Goal: Task Accomplishment & Management: Complete application form

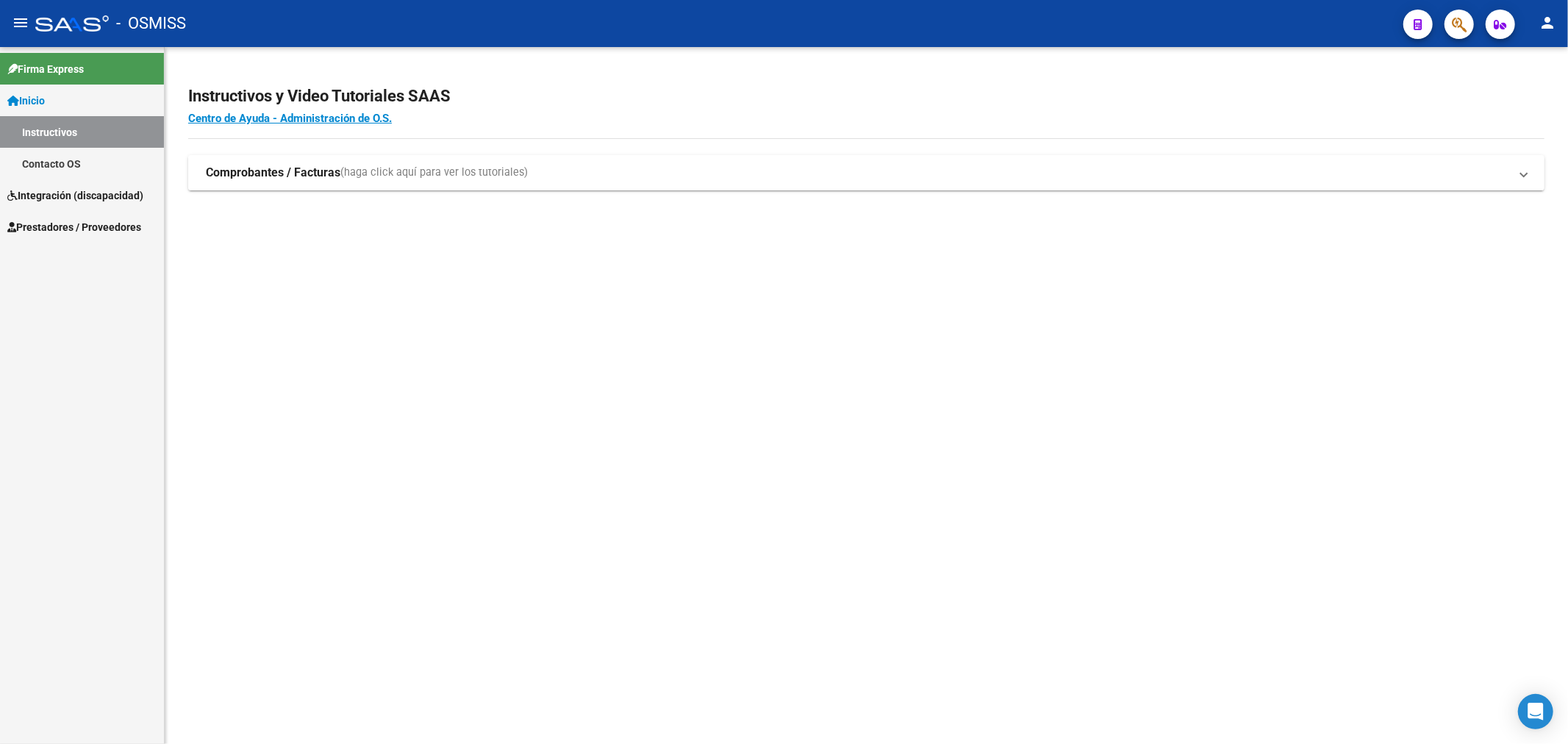
click at [237, 170] on strong "Comprobantes / Facturas" at bounding box center [273, 172] width 134 height 17
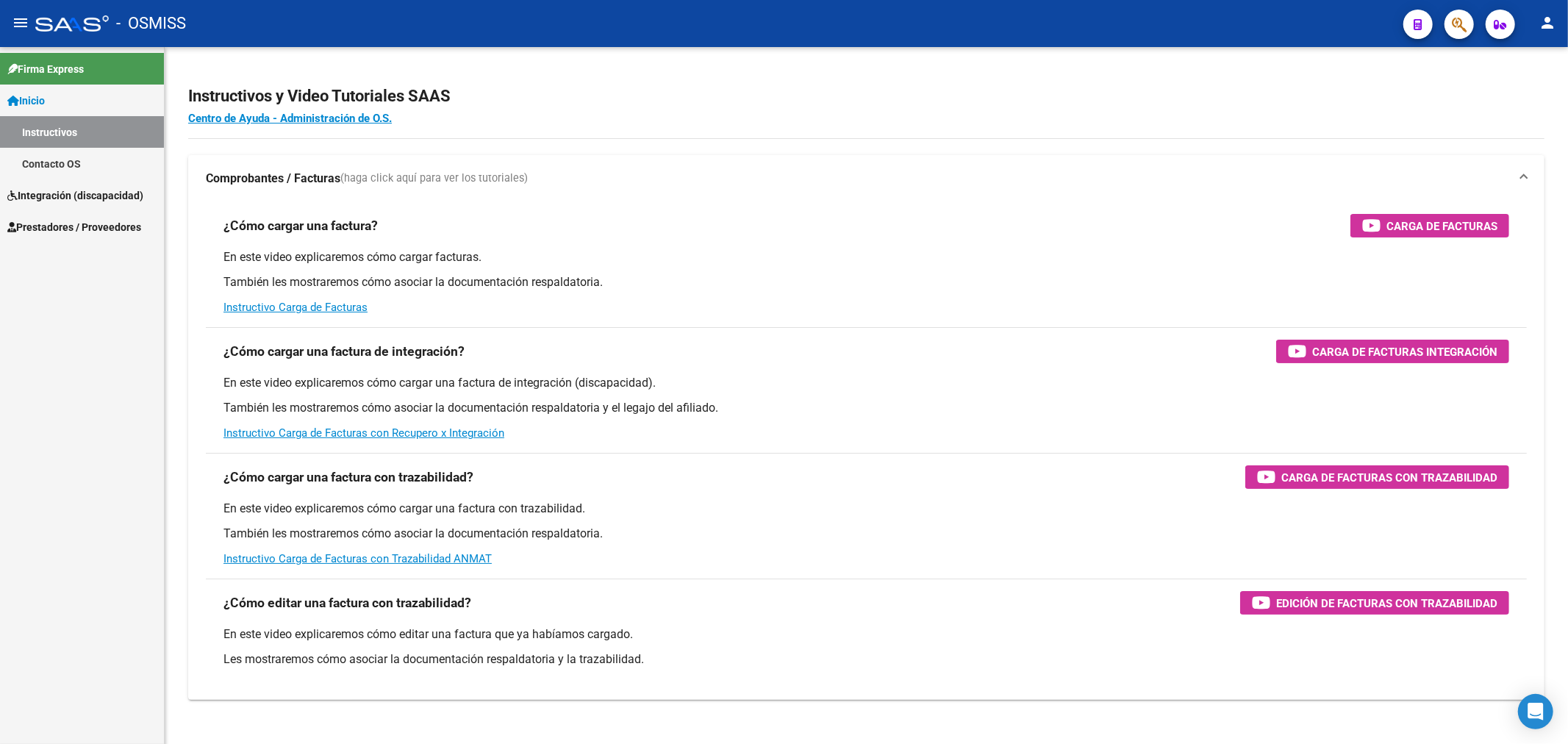
click at [72, 229] on span "Prestadores / Proveedores" at bounding box center [74, 227] width 134 height 17
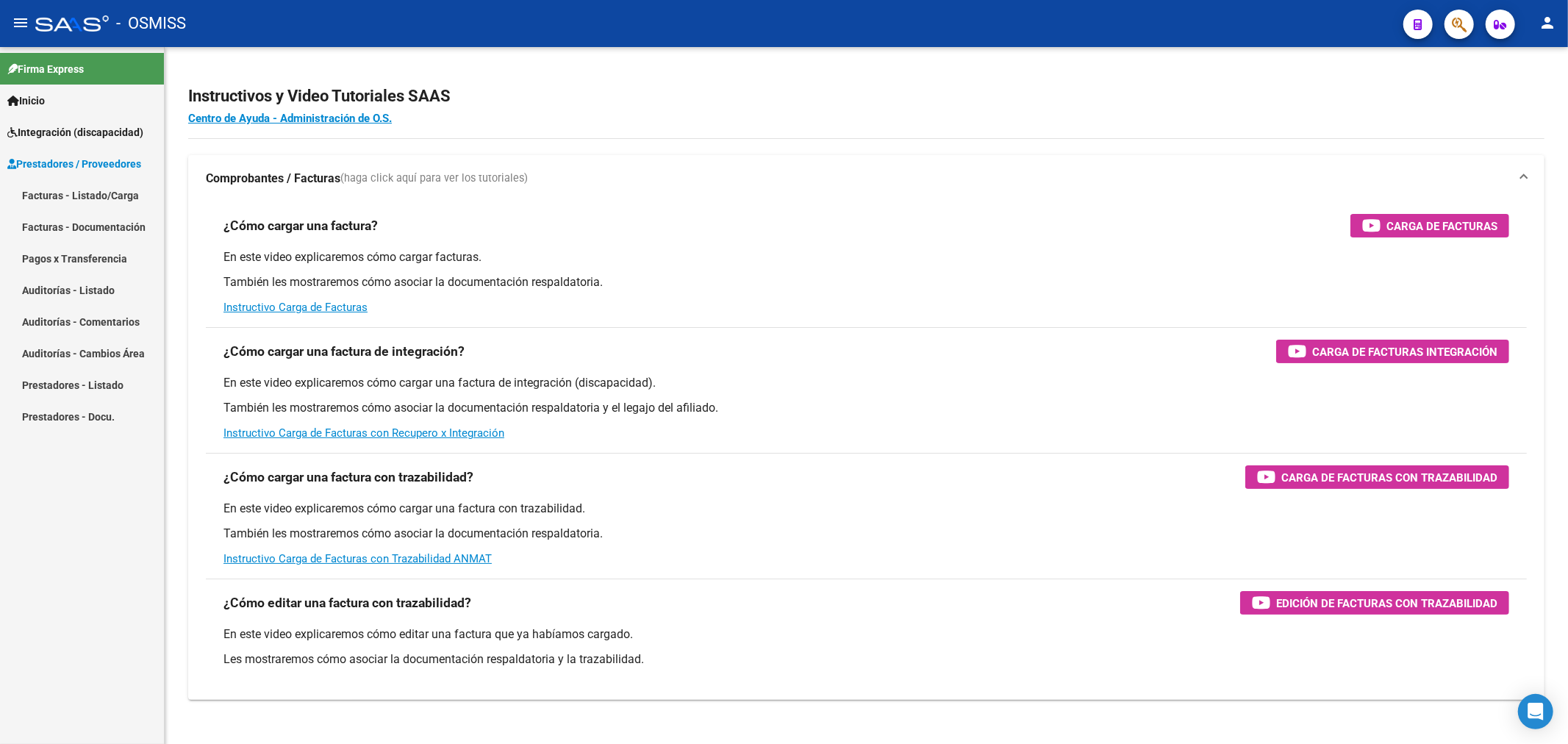
click at [68, 191] on link "Facturas - Listado/Carga" at bounding box center [82, 195] width 164 height 31
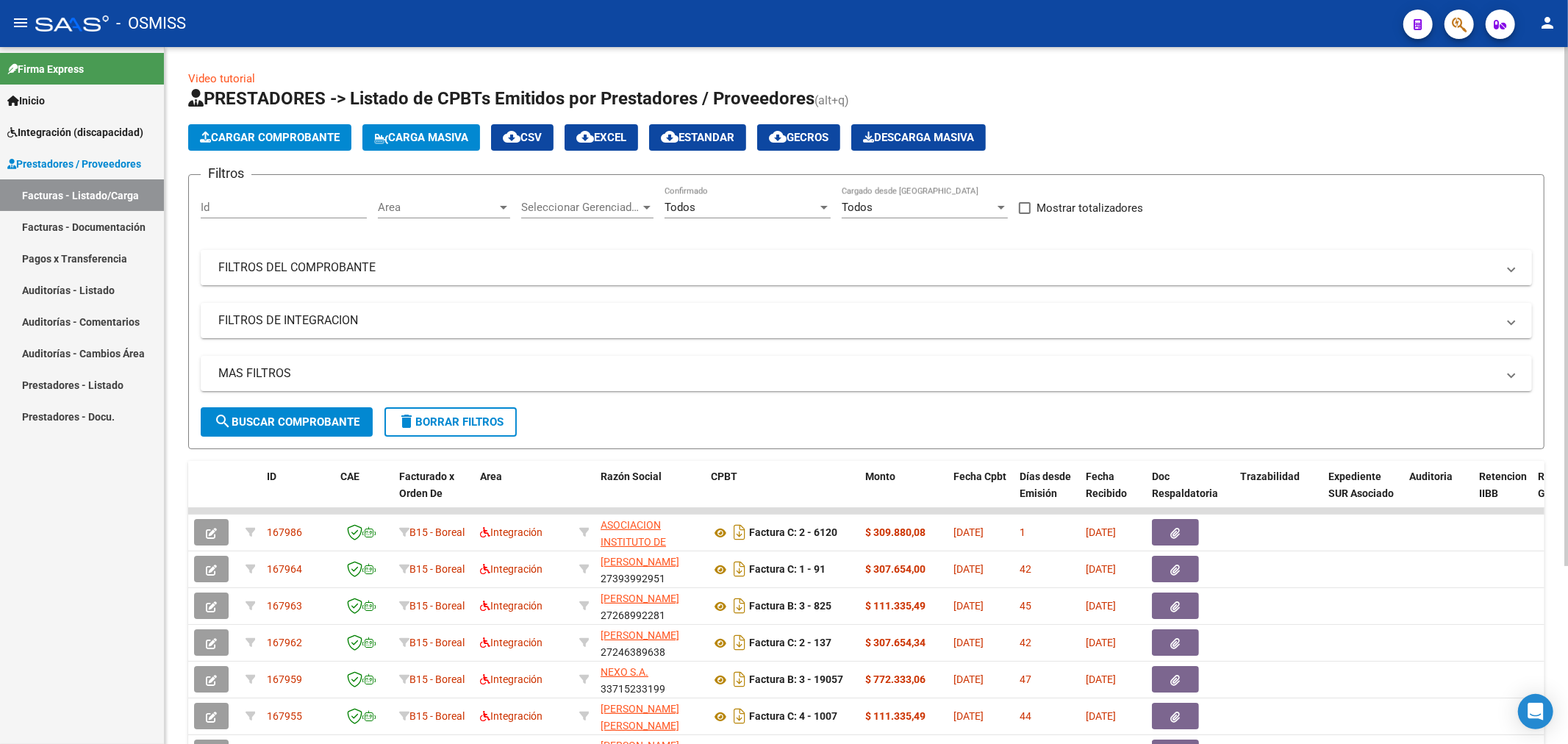
click at [307, 254] on mat-expansion-panel-header "FILTROS DEL COMPROBANTE" at bounding box center [866, 267] width 1332 height 35
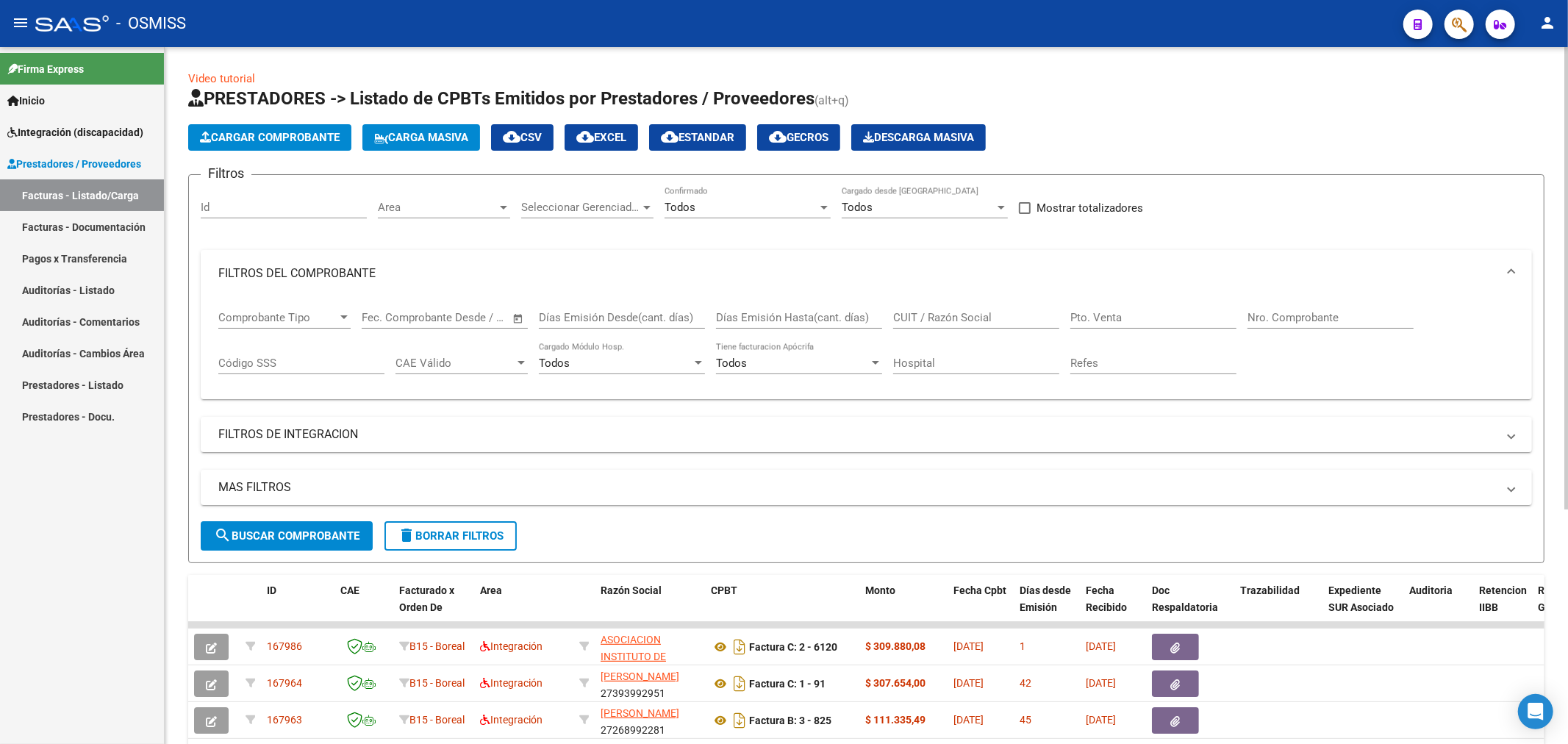
click at [1347, 312] on input "Nro. Comprobante" at bounding box center [1331, 317] width 166 height 13
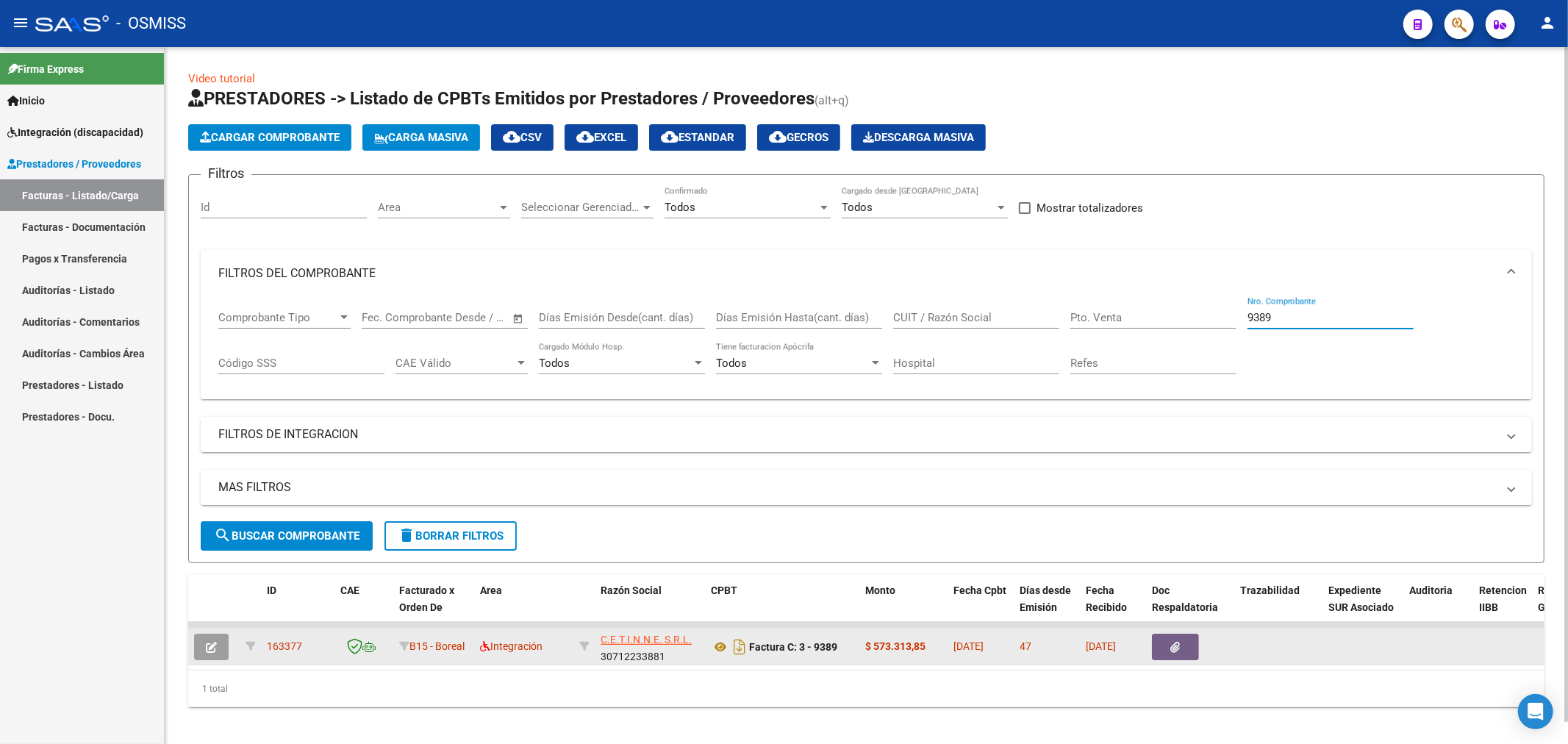
type input "9389"
click at [203, 643] on button "button" at bounding box center [212, 646] width 35 height 26
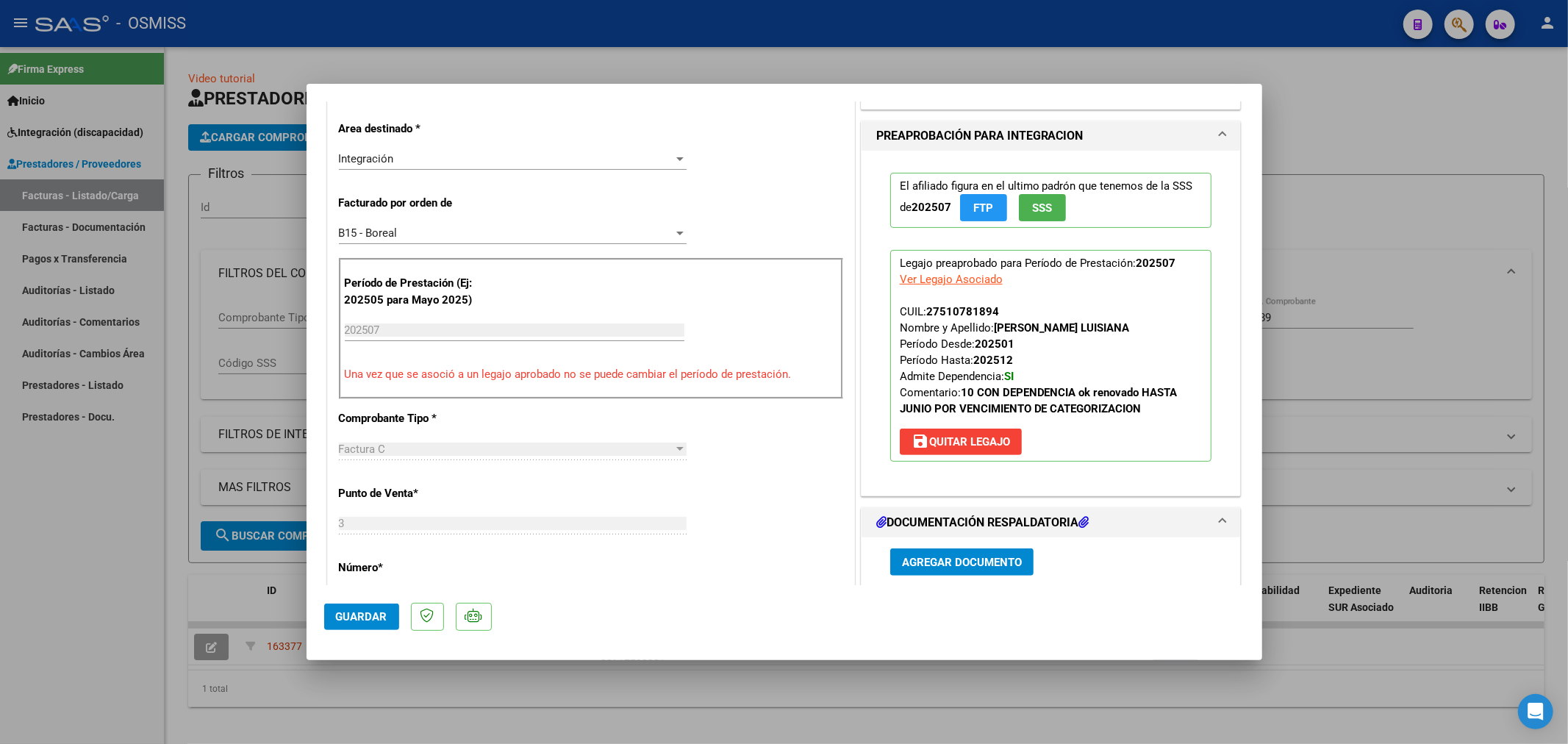
scroll to position [327, 0]
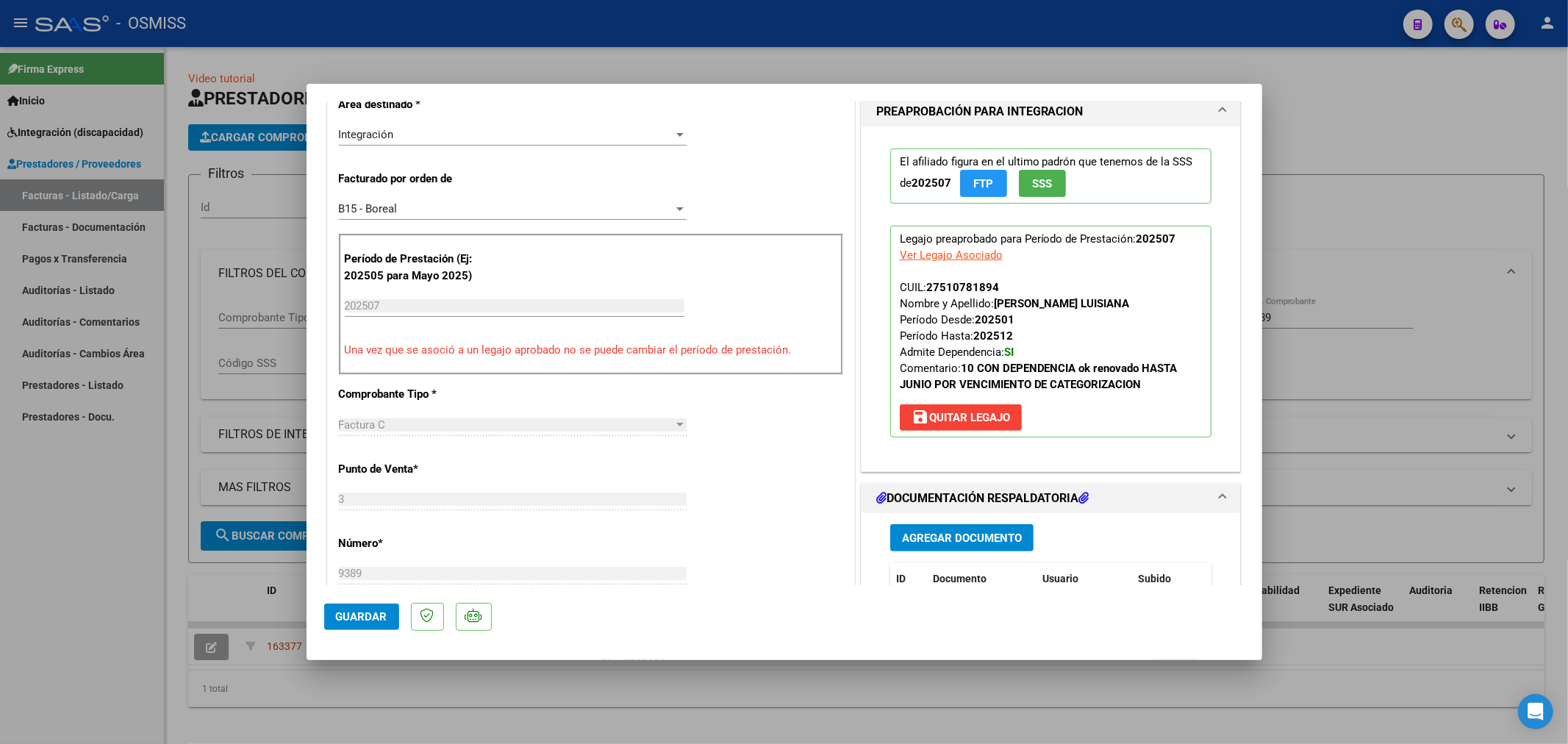
click at [954, 534] on span "Agregar Documento" at bounding box center [962, 538] width 120 height 13
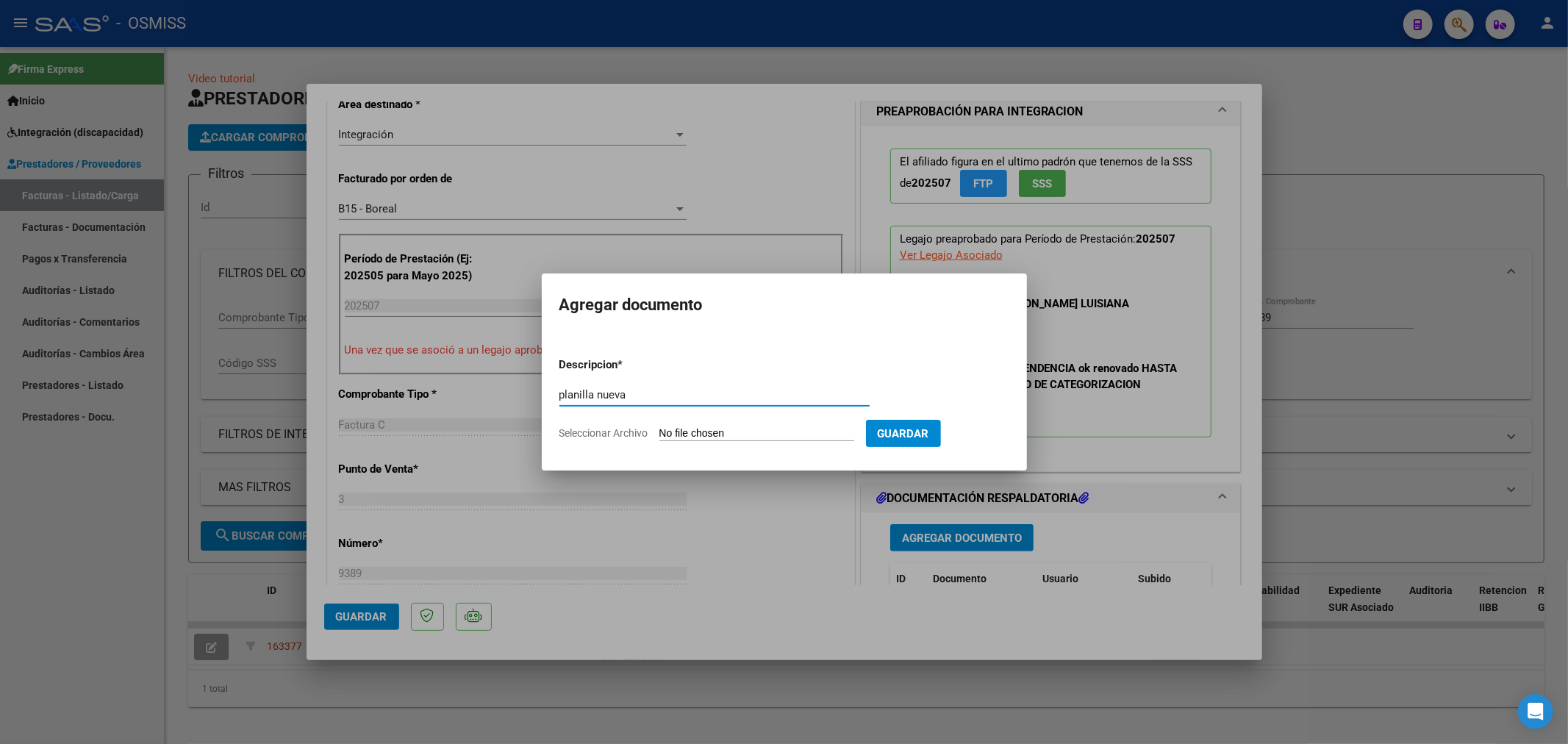
type input "planilla nueva"
drag, startPoint x: 682, startPoint y: 445, endPoint x: 700, endPoint y: 424, distance: 27.7
click at [692, 435] on form "Descripcion * planilla nueva Escriba aquí una descripcion Seleccionar Archivo G…" at bounding box center [784, 398] width 450 height 107
click at [700, 424] on form "Descripcion * planilla nueva Escriba aquí una descripcion Seleccionar Archivo G…" at bounding box center [784, 398] width 450 height 107
click at [699, 425] on form "Descripcion * planilla nueva Escriba aquí una descripcion Seleccionar Archivo G…" at bounding box center [784, 398] width 450 height 107
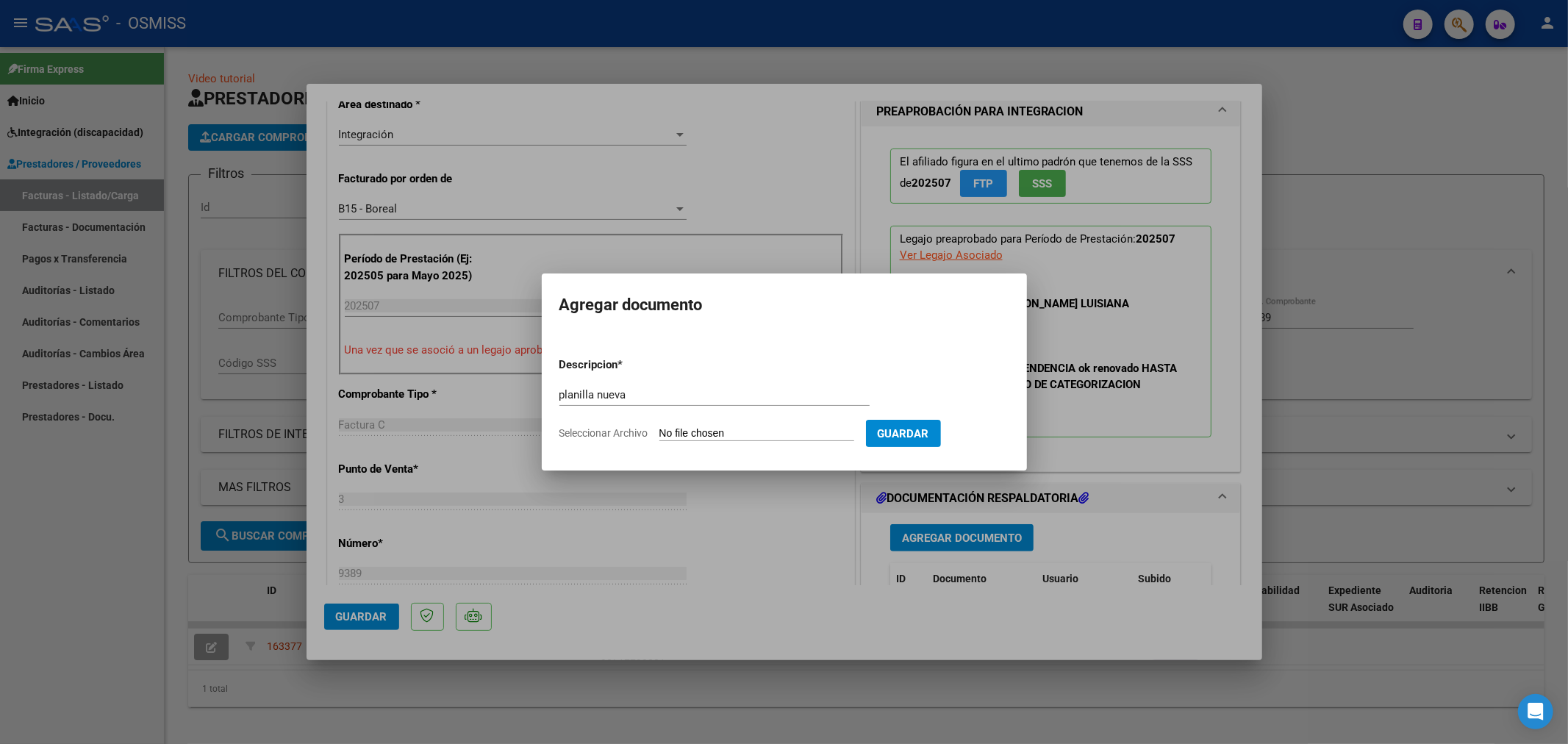
click at [698, 436] on input "Seleccionar Archivo" at bounding box center [757, 434] width 195 height 14
type input "C:\fakepath\[PERSON_NAME] [PERSON_NAME].pdf"
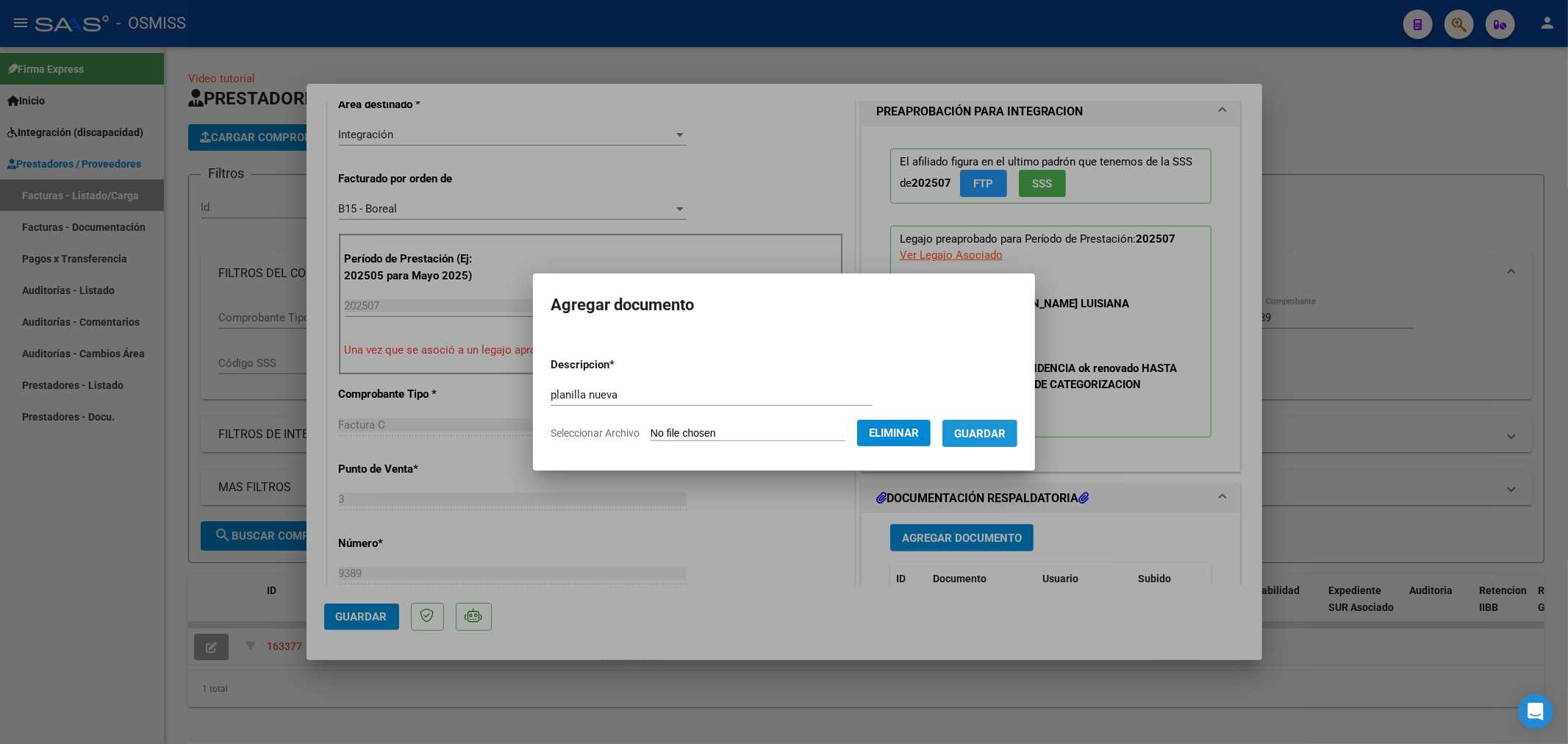
click at [1006, 431] on span "Guardar" at bounding box center [980, 433] width 51 height 13
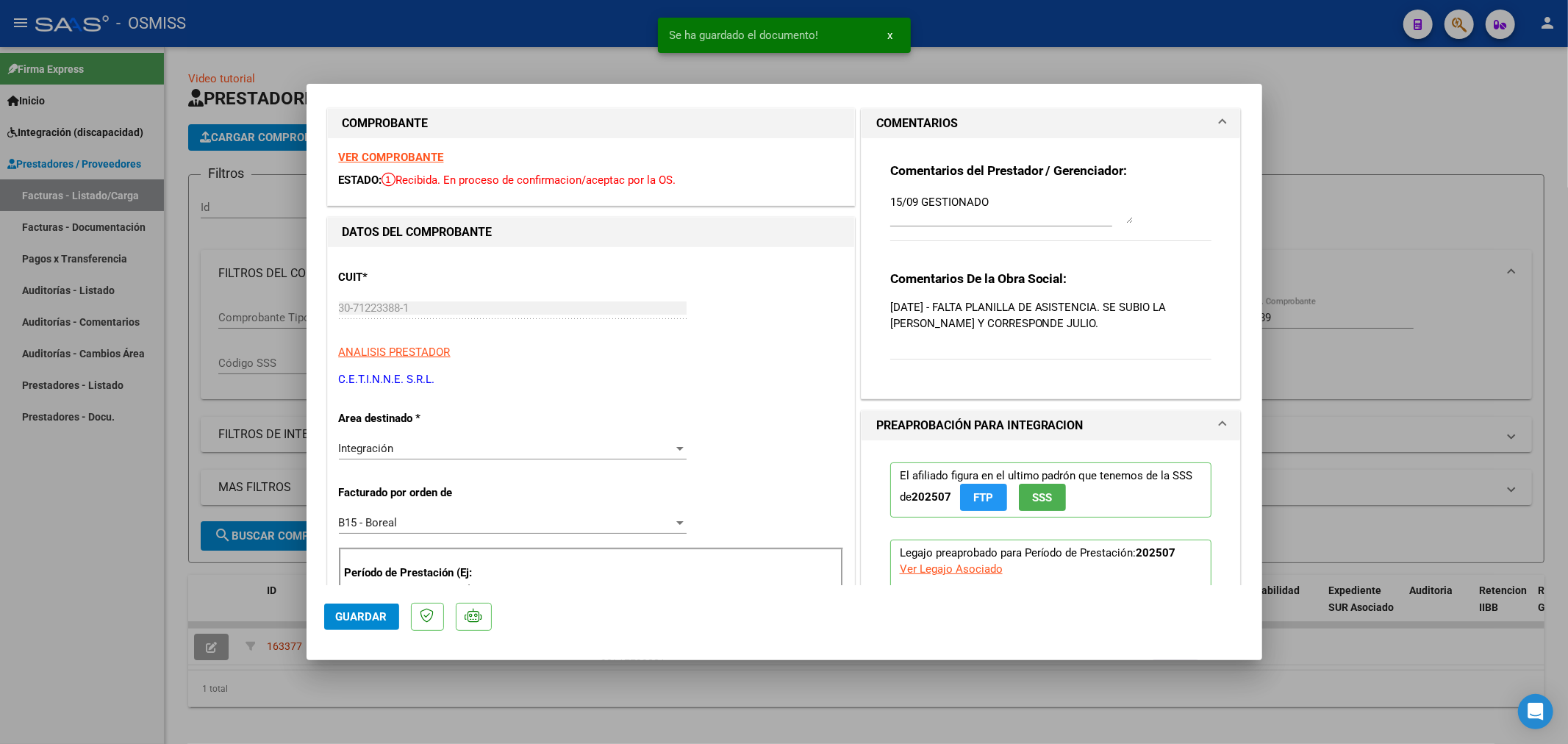
scroll to position [0, 0]
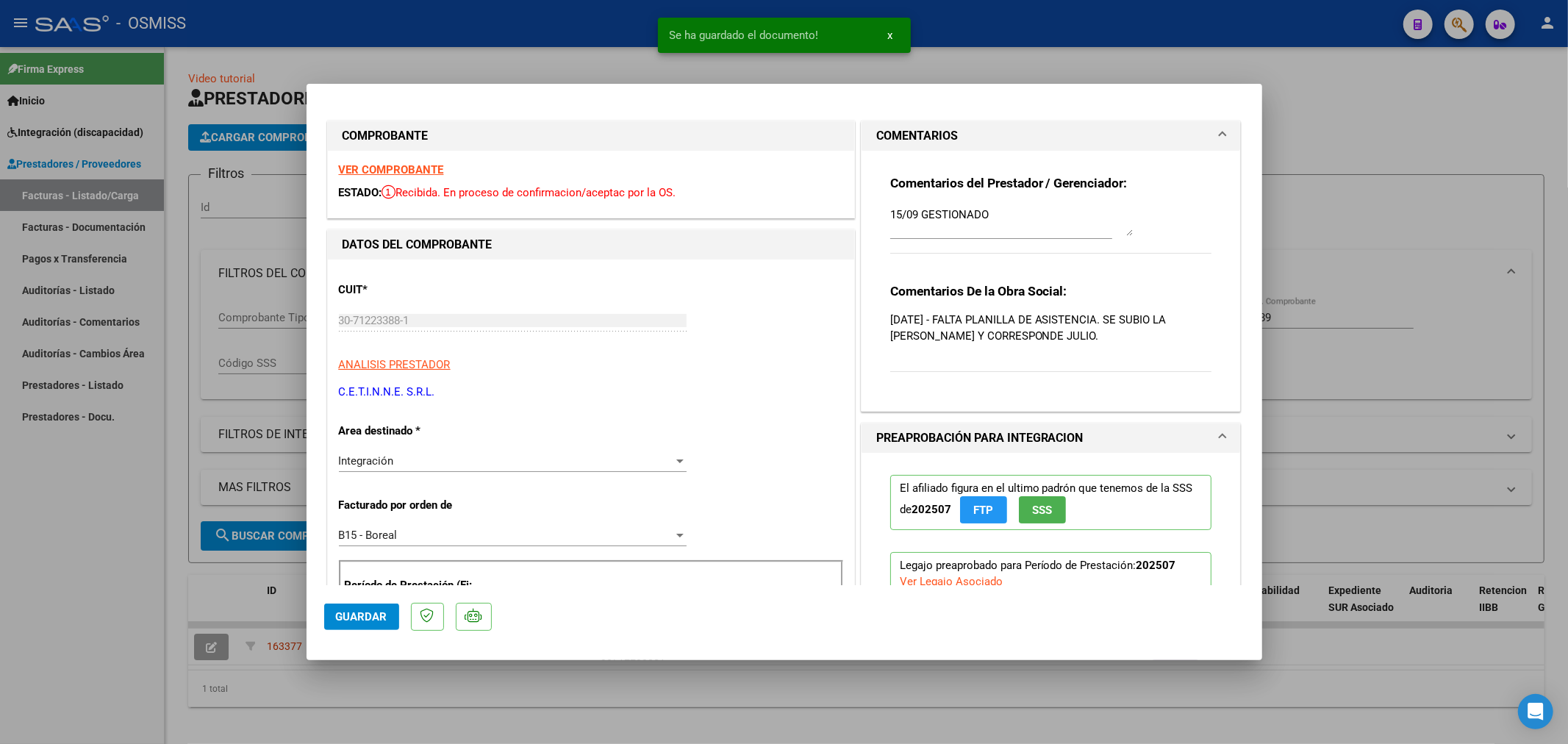
click at [891, 215] on textarea "15/09 GESTIONADO" at bounding box center [1012, 221] width 242 height 30
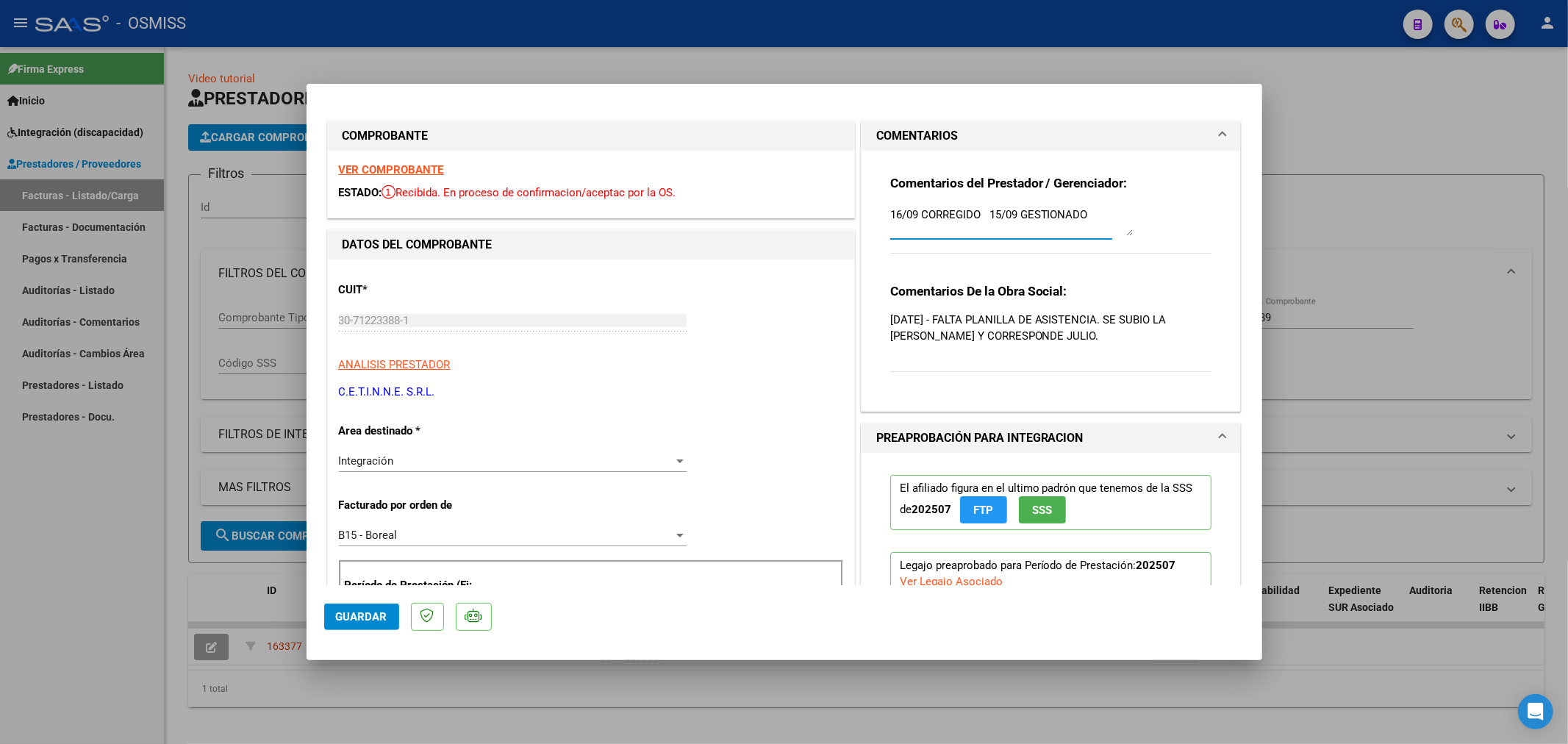
type textarea "16/09 CORREGIDO 15/09 GESTIONADO"
click at [372, 612] on span "Guardar" at bounding box center [362, 616] width 51 height 13
